Goal: Find contact information: Find contact information

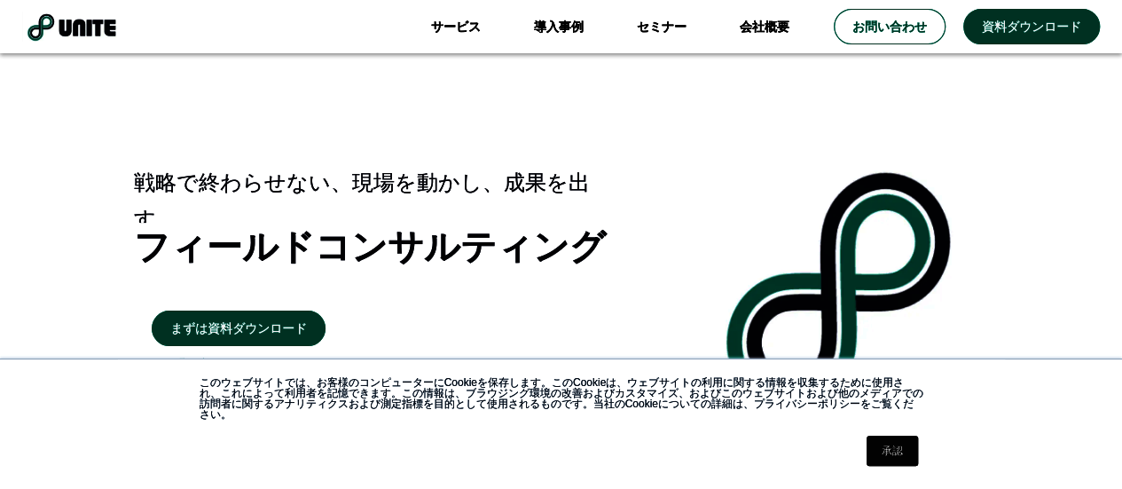
click at [86, 24] on img at bounding box center [71, 27] width 98 height 30
click at [770, 36] on link "会社概要" at bounding box center [764, 26] width 103 height 53
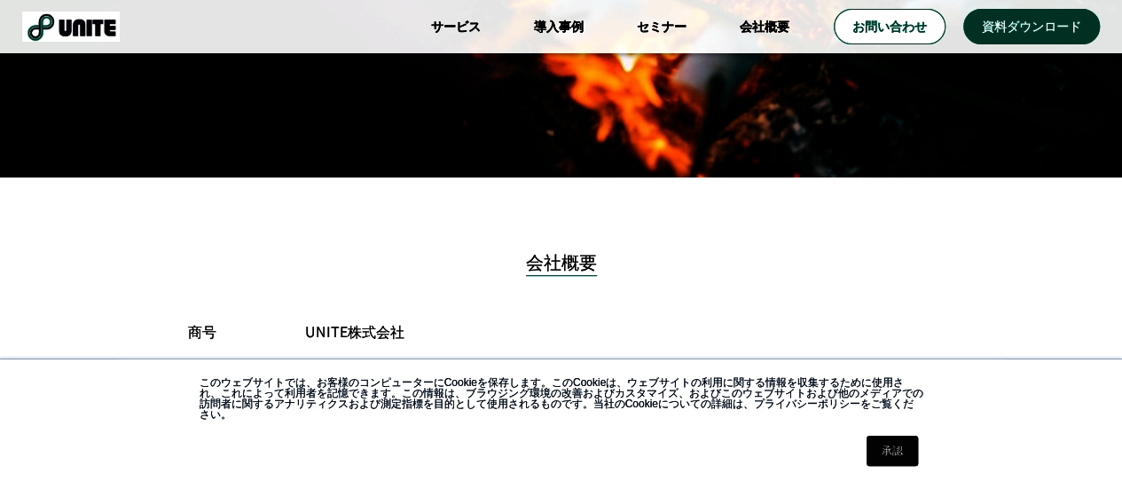
scroll to position [355, 0]
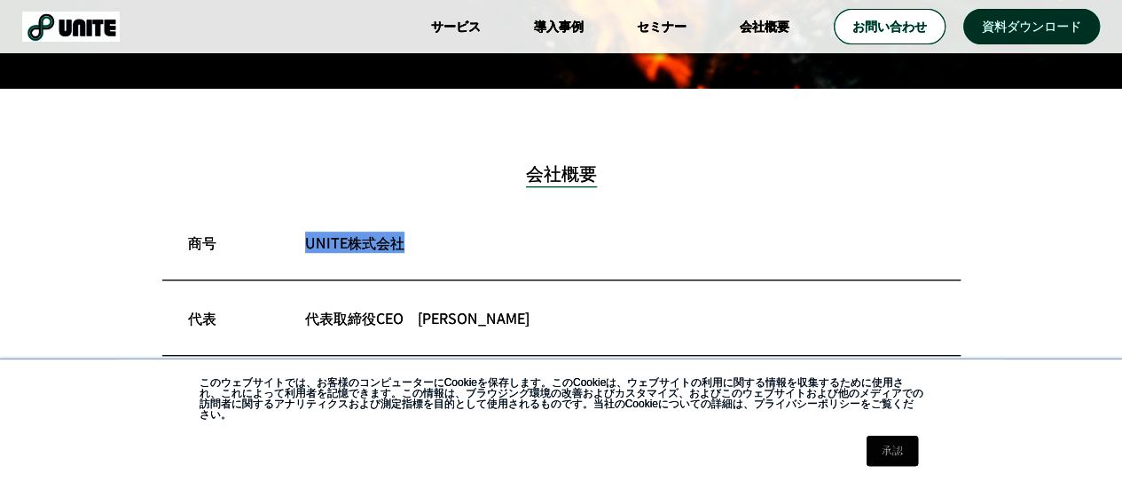
drag, startPoint x: 319, startPoint y: 254, endPoint x: 406, endPoint y: 279, distance: 90.4
click at [419, 256] on div "商号　 UNITE株式会社" at bounding box center [561, 242] width 798 height 75
copy p "UNITE株式会社"
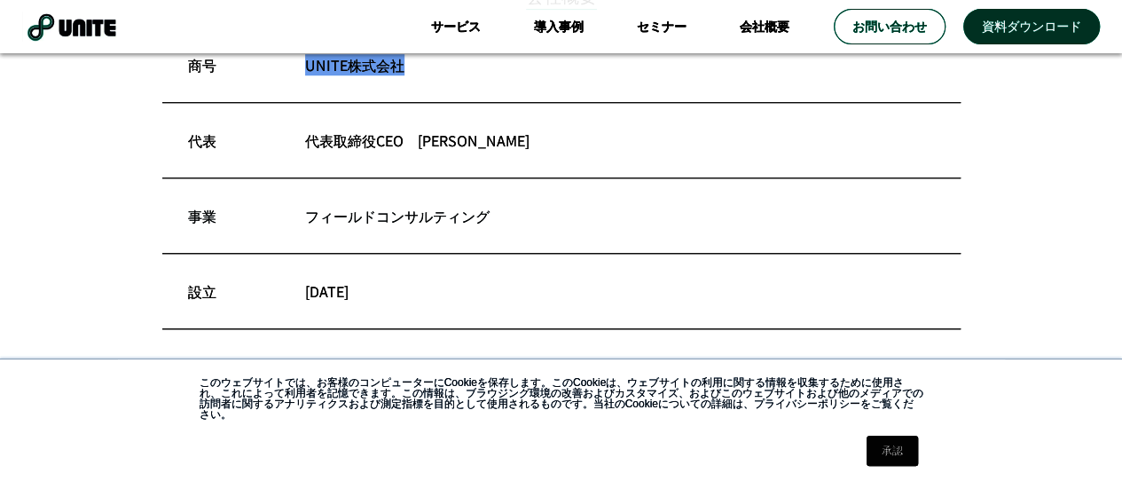
scroll to position [621, 0]
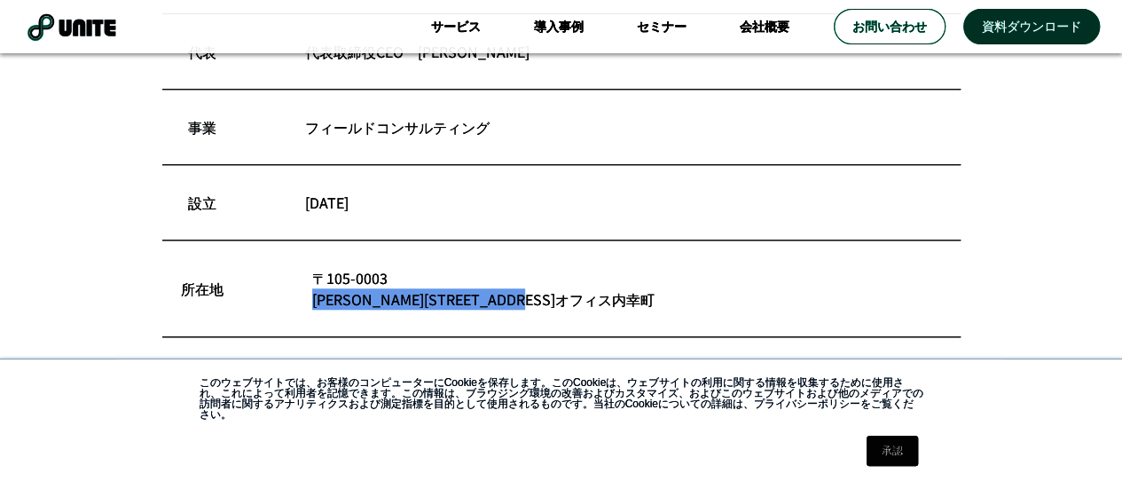
drag, startPoint x: 323, startPoint y: 299, endPoint x: 646, endPoint y: 301, distance: 323.7
click at [646, 301] on p "[STREET_ADDRESS][PERSON_NAME]オフィス内幸町" at bounding box center [627, 288] width 630 height 43
copy p "[PERSON_NAME][STREET_ADDRESS]オフィス内幸町"
